Goal: Obtain resource: Obtain resource

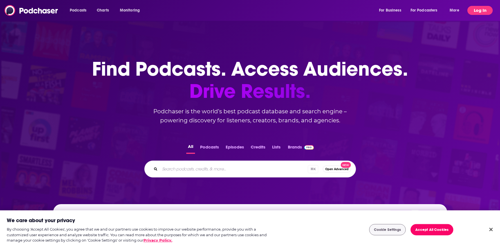
click at [477, 12] on button "Log In" at bounding box center [480, 10] width 25 height 9
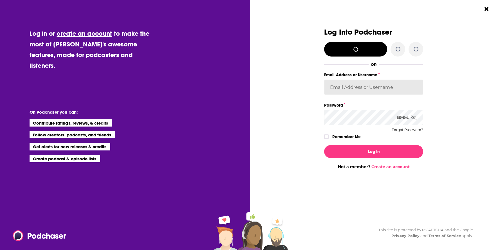
type input "KJPRpodcast"
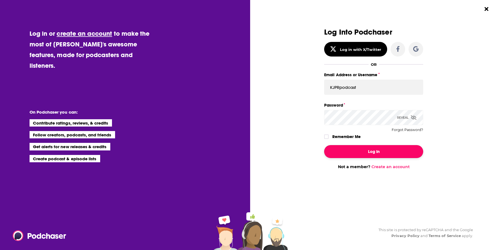
click at [351, 151] on button "Log In" at bounding box center [373, 151] width 99 height 13
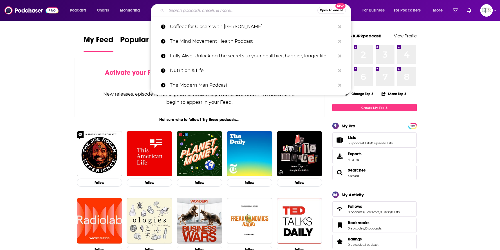
click at [273, 11] on input "Search podcasts, credits, & more..." at bounding box center [241, 10] width 151 height 9
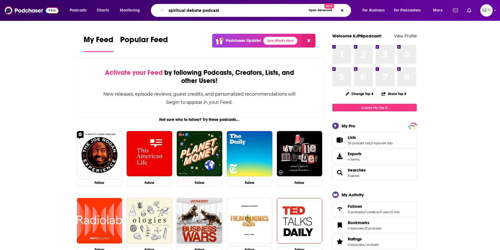
type input "spiritual debate podcast"
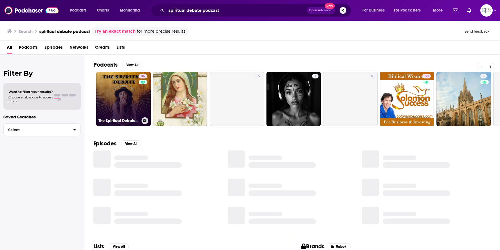
click at [125, 110] on link "36 The Spiritual Debate Podcast" at bounding box center [123, 99] width 55 height 55
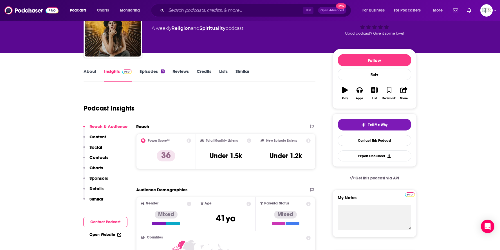
scroll to position [39, 0]
click at [373, 155] on button "Export One-Sheet" at bounding box center [375, 155] width 74 height 11
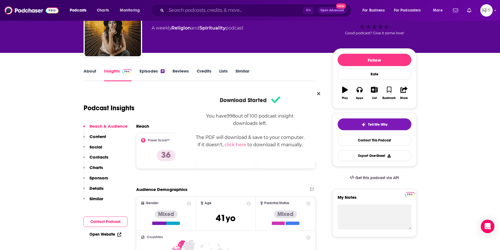
scroll to position [0, 0]
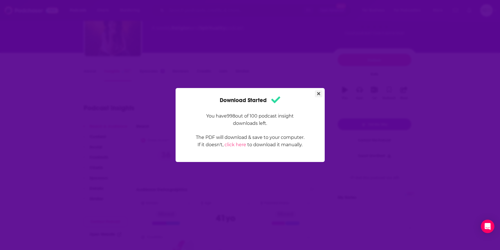
click at [319, 93] on icon "Close" at bounding box center [318, 93] width 3 height 3
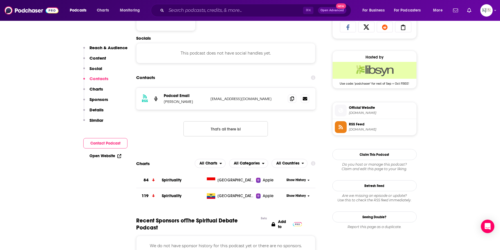
scroll to position [384, 0]
